Goal: Task Accomplishment & Management: Use online tool/utility

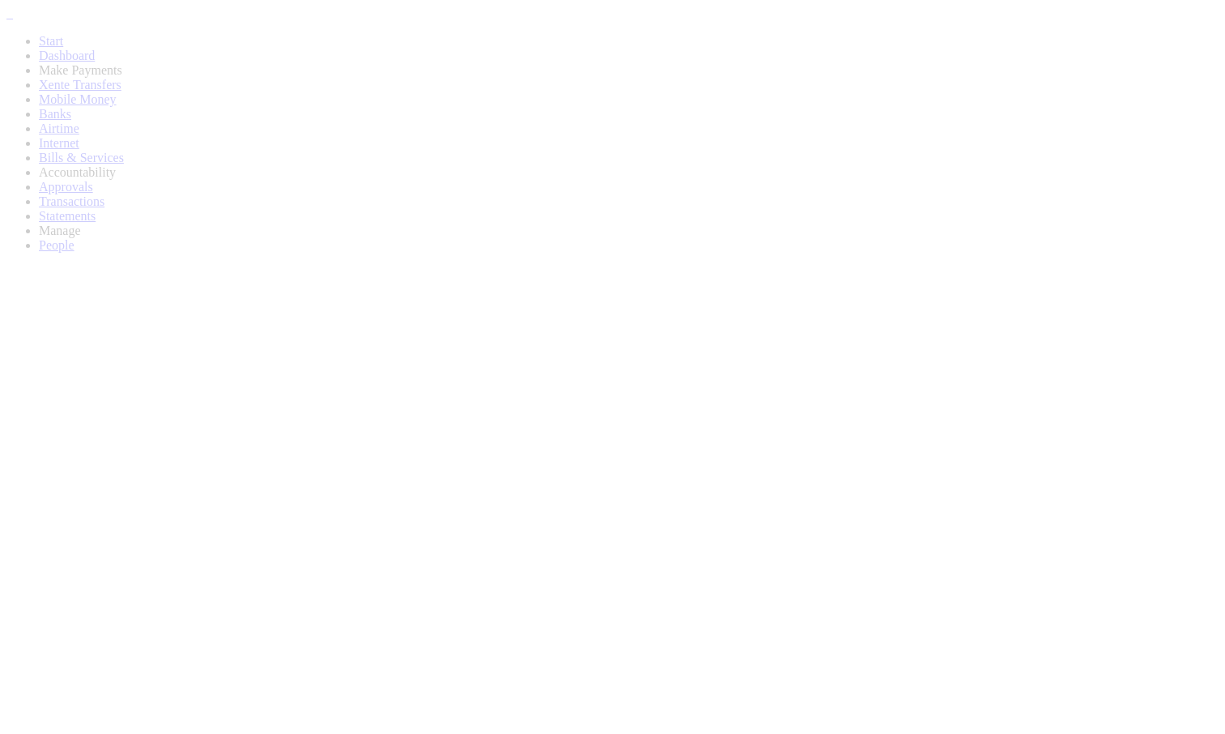
scroll to position [13, 13]
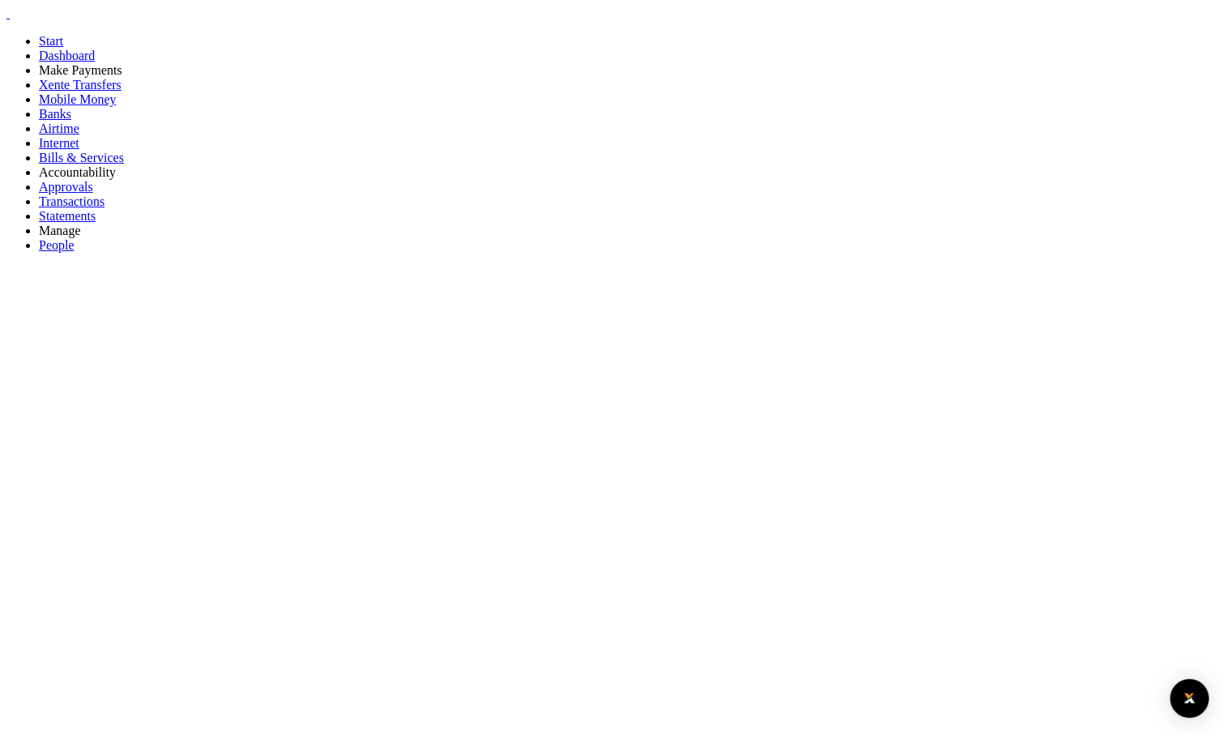
click at [67, 164] on span "Bills & Services" at bounding box center [81, 158] width 85 height 14
